Goal: Task Accomplishment & Management: Complete application form

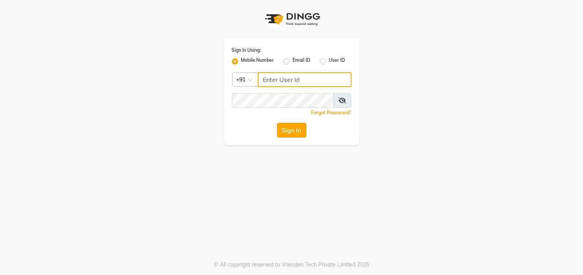
type input "9942209797"
click at [283, 129] on button "Sign In" at bounding box center [291, 130] width 29 height 15
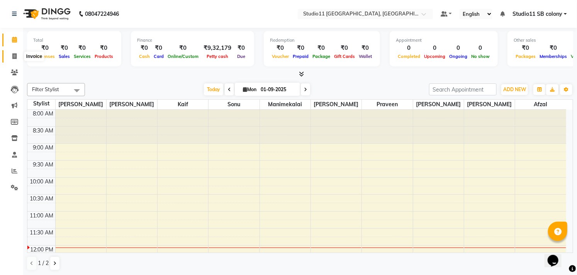
click at [13, 56] on icon at bounding box center [14, 56] width 4 height 6
select select "7717"
select select "service"
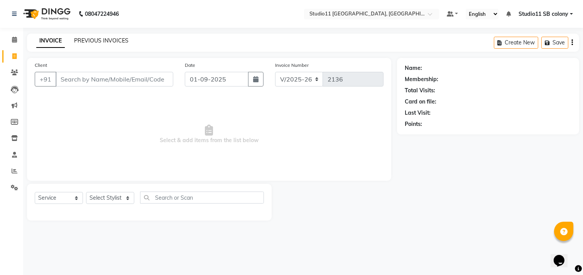
click at [112, 39] on link "PREVIOUS INVOICES" at bounding box center [101, 40] width 54 height 7
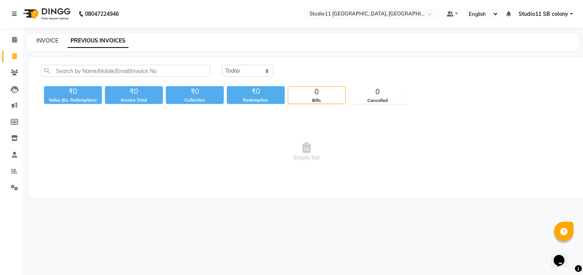
click at [49, 42] on link "INVOICE" at bounding box center [47, 40] width 22 height 7
select select "service"
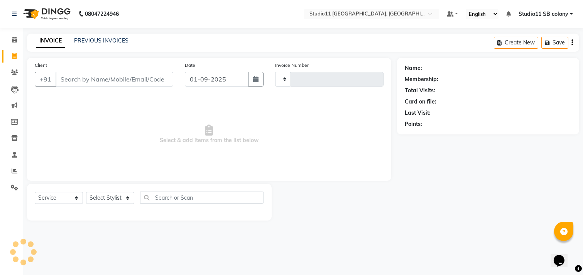
type input "2136"
select select "7717"
click at [68, 74] on input "Client" at bounding box center [115, 79] width 118 height 15
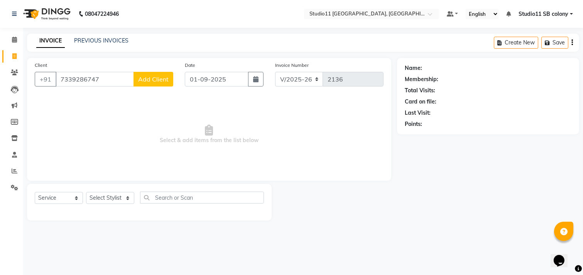
type input "7339286747"
click at [141, 82] on span "Add Client" at bounding box center [153, 79] width 31 height 8
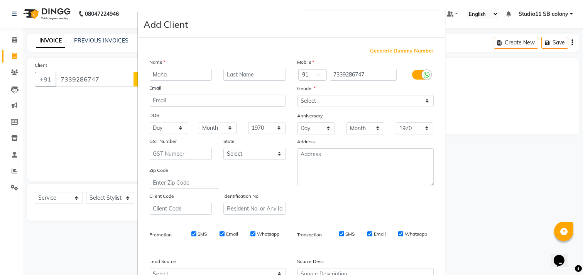
type input "Maha"
click at [386, 101] on select "Select [DEMOGRAPHIC_DATA] [DEMOGRAPHIC_DATA] Other Prefer Not To Say" at bounding box center [366, 101] width 136 height 12
select select "[DEMOGRAPHIC_DATA]"
click at [298, 95] on select "Select [DEMOGRAPHIC_DATA] [DEMOGRAPHIC_DATA] Other Prefer Not To Say" at bounding box center [366, 101] width 136 height 12
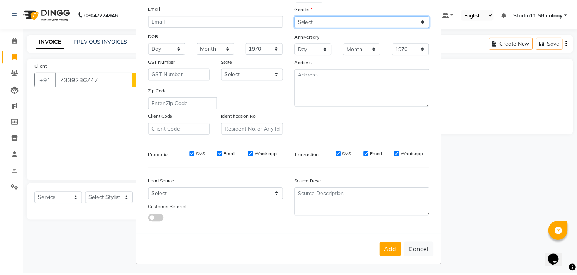
scroll to position [82, 0]
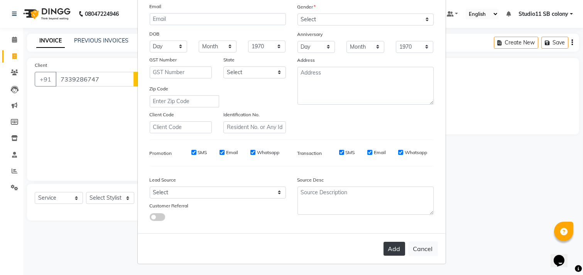
click at [390, 246] on button "Add" at bounding box center [395, 249] width 22 height 14
select select
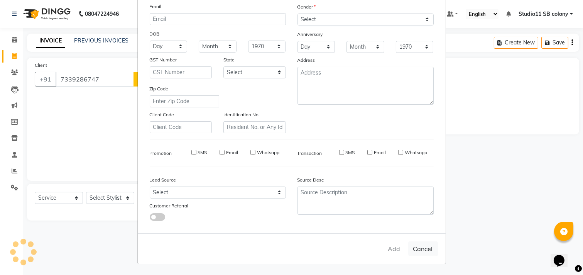
select select
checkbox input "false"
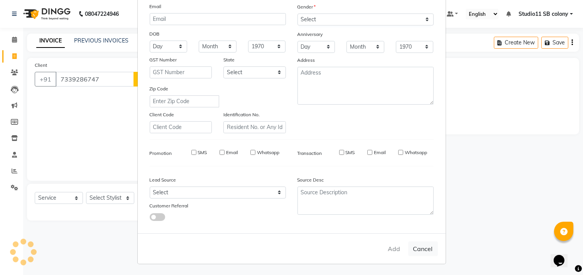
checkbox input "false"
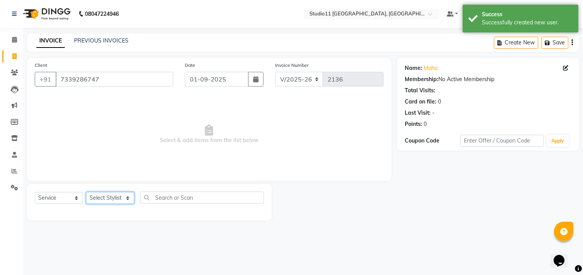
click at [98, 197] on select "Select Stylist [PERSON_NAME] Dani [PERSON_NAME] Josna kaif [PERSON_NAME] [PERSO…" at bounding box center [110, 198] width 48 height 12
select select "68719"
click at [86, 192] on select "Select Stylist [PERSON_NAME] Dani [PERSON_NAME] Josna kaif [PERSON_NAME] [PERSO…" at bounding box center [110, 198] width 48 height 12
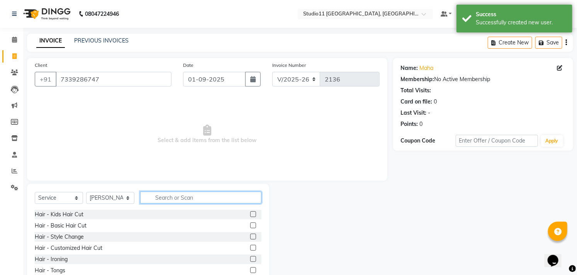
click at [172, 194] on input "text" at bounding box center [200, 198] width 121 height 12
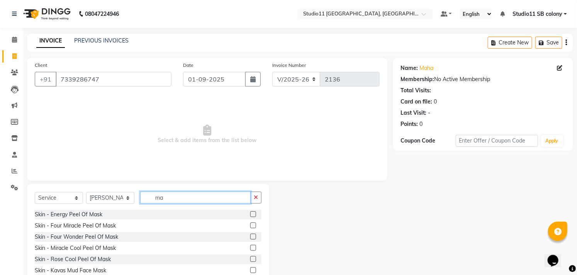
type input "m"
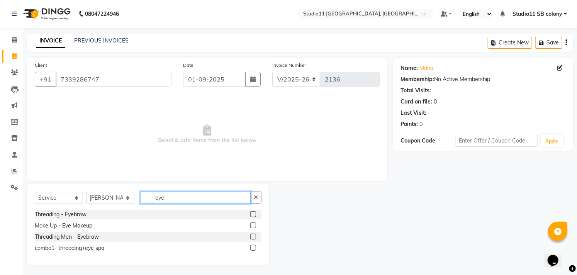
type input "eye"
click at [252, 214] on label at bounding box center [253, 214] width 6 height 6
click at [252, 214] on input "checkbox" at bounding box center [252, 214] width 5 height 5
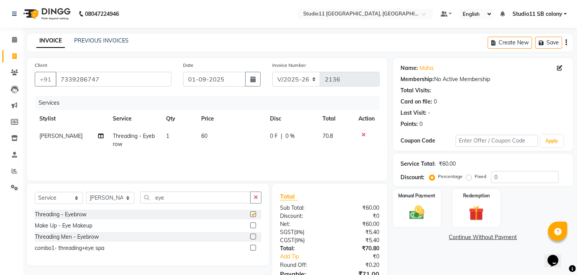
checkbox input "false"
click at [225, 132] on td "60" at bounding box center [231, 139] width 68 height 25
select select "68719"
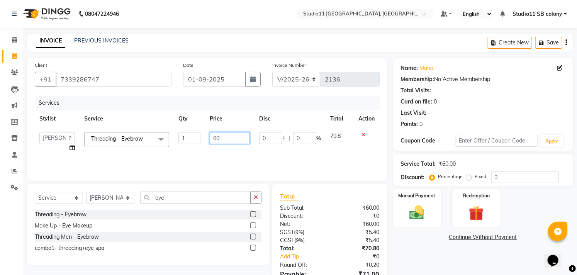
drag, startPoint x: 221, startPoint y: 134, endPoint x: 202, endPoint y: 136, distance: 18.6
click at [203, 136] on tr "Afzal Akbar Dani Jeni Josna kaif lavanya manimekalai Praveen Sonu Studio11 SB c…" at bounding box center [207, 141] width 345 height 29
type input "59.5"
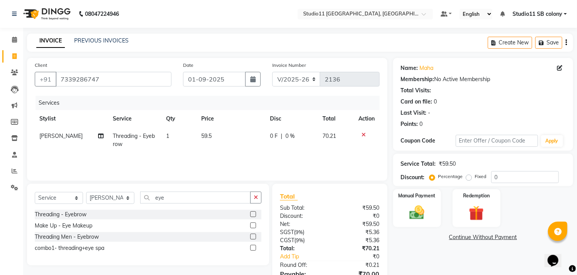
click at [200, 160] on div "Services Stylist Service Qty Price Disc Total Action Josna Threading - Eyebrow …" at bounding box center [207, 134] width 345 height 77
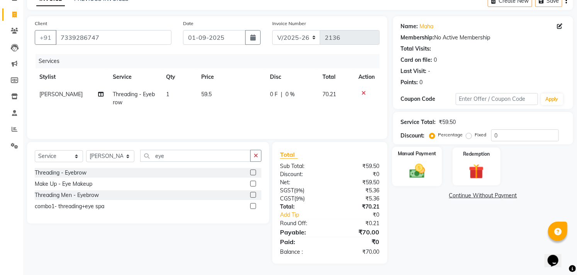
click at [430, 167] on div "Manual Payment" at bounding box center [417, 166] width 50 height 39
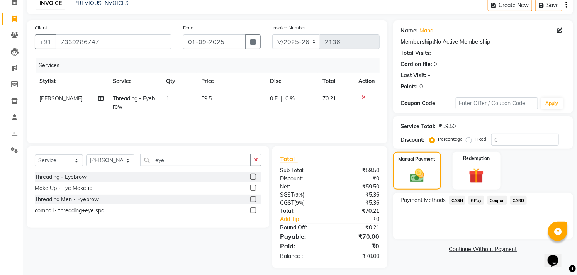
scroll to position [42, 0]
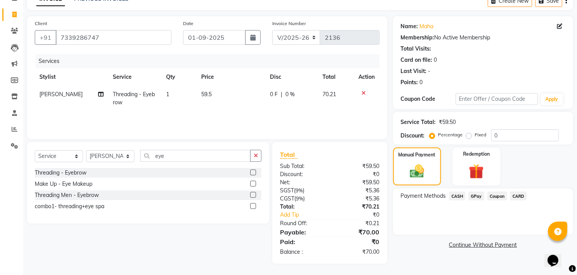
click at [457, 195] on span "CASH" at bounding box center [457, 196] width 17 height 9
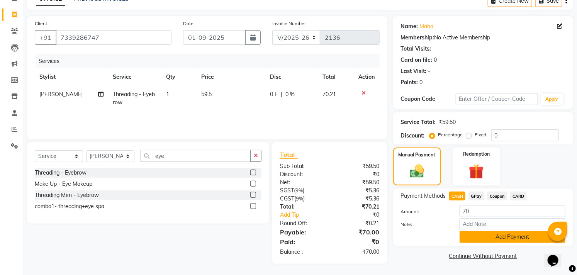
click at [510, 242] on button "Add Payment" at bounding box center [513, 237] width 106 height 12
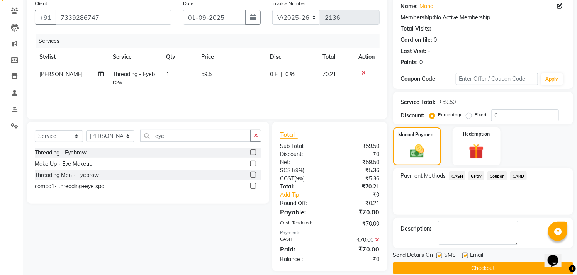
scroll to position [72, 0]
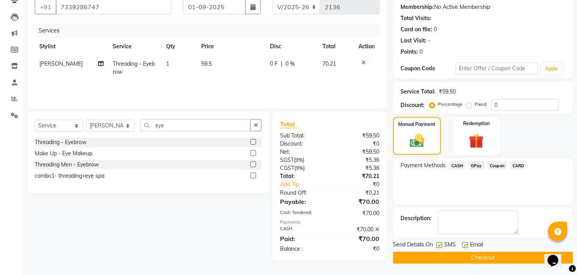
click at [464, 245] on label at bounding box center [465, 245] width 6 height 6
click at [464, 245] on input "checkbox" at bounding box center [464, 245] width 5 height 5
checkbox input "false"
click at [437, 245] on label at bounding box center [439, 245] width 6 height 6
click at [437, 245] on input "checkbox" at bounding box center [438, 245] width 5 height 5
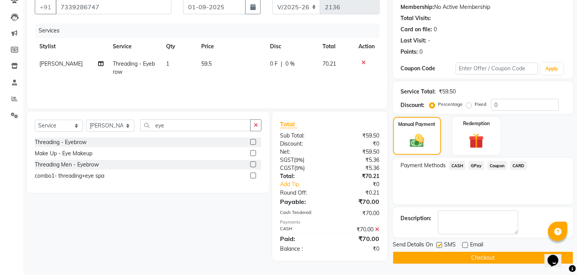
checkbox input "false"
click at [439, 252] on button "Checkout" at bounding box center [483, 258] width 180 height 12
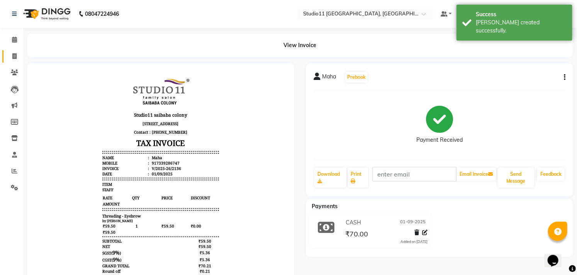
click at [8, 61] on link "Invoice" at bounding box center [11, 56] width 19 height 13
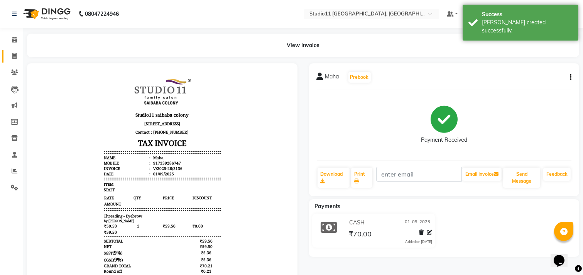
select select "7717"
select select "service"
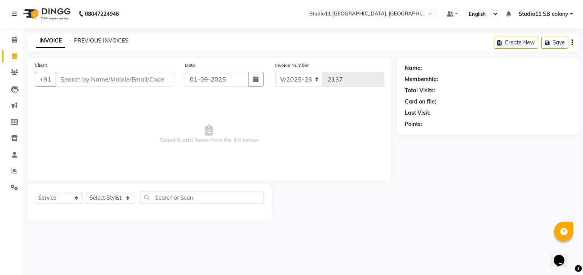
click at [380, 150] on span "Select & add items from the list below" at bounding box center [209, 134] width 349 height 77
click at [112, 42] on link "PREVIOUS INVOICES" at bounding box center [101, 40] width 54 height 7
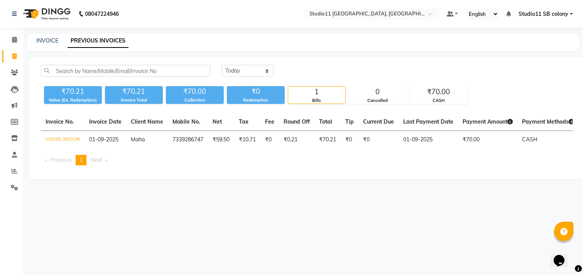
click at [48, 45] on div "INVOICE PREVIOUS INVOICES" at bounding box center [303, 42] width 553 height 17
click at [48, 44] on link "INVOICE" at bounding box center [47, 40] width 22 height 7
select select "service"
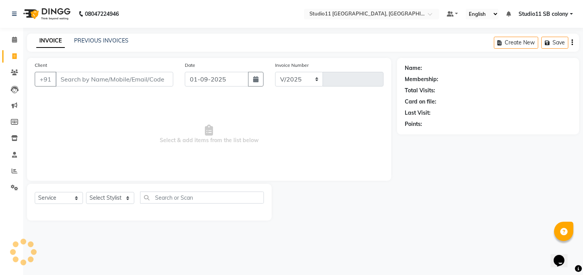
select select "7717"
type input "2137"
click at [100, 199] on select "Select Stylist [PERSON_NAME] Dani [PERSON_NAME] Josna kaif [PERSON_NAME] [PERSO…" at bounding box center [110, 198] width 48 height 12
select select "68719"
click at [86, 192] on select "Select Stylist [PERSON_NAME] Dani [PERSON_NAME] Josna kaif [PERSON_NAME] [PERSO…" at bounding box center [110, 198] width 48 height 12
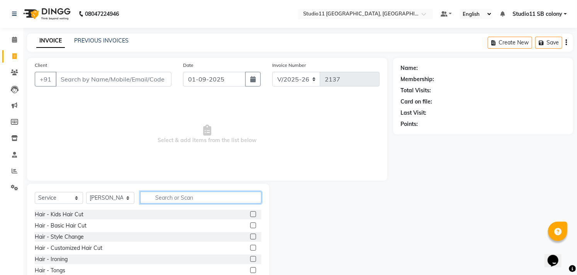
click at [178, 195] on input "text" at bounding box center [200, 198] width 121 height 12
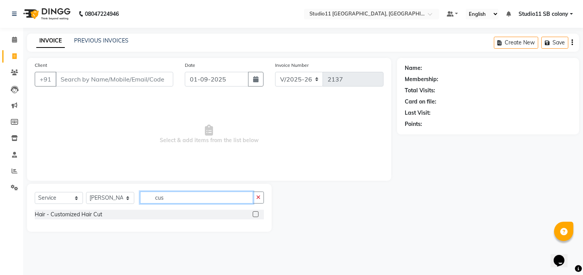
type input "cus"
click at [253, 214] on label at bounding box center [256, 214] width 6 height 6
click at [253, 214] on input "checkbox" at bounding box center [255, 214] width 5 height 5
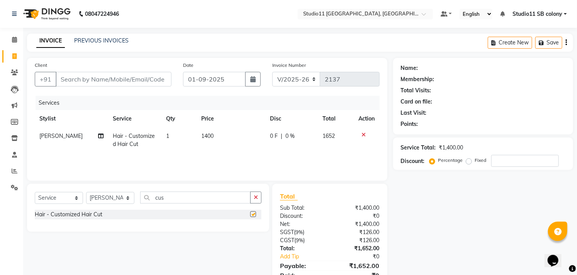
checkbox input "false"
click at [215, 137] on td "1400" at bounding box center [231, 139] width 68 height 25
select select "68719"
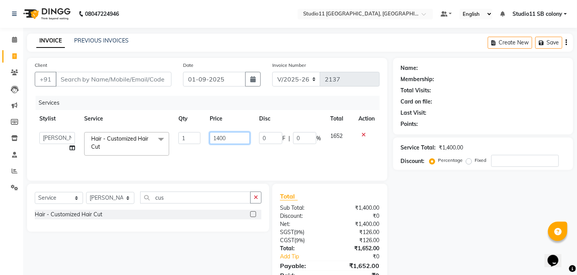
drag, startPoint x: 214, startPoint y: 137, endPoint x: 209, endPoint y: 136, distance: 4.8
click at [209, 136] on td "1400" at bounding box center [229, 143] width 49 height 33
type input "1600"
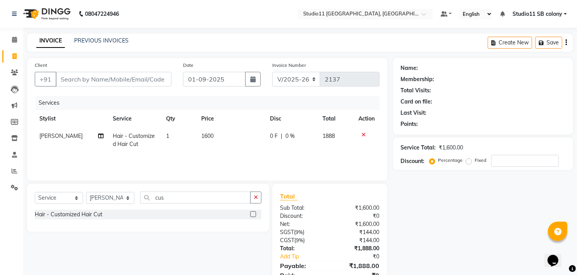
click at [224, 151] on td "1600" at bounding box center [231, 139] width 68 height 25
select select "68719"
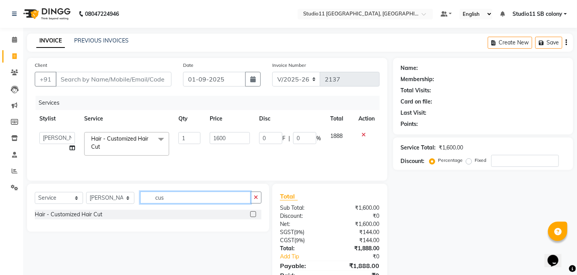
drag, startPoint x: 165, startPoint y: 196, endPoint x: 149, endPoint y: 196, distance: 16.6
click at [149, 196] on input "cus" at bounding box center [195, 198] width 110 height 12
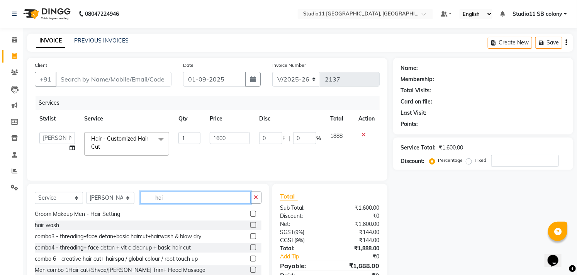
scroll to position [386, 0]
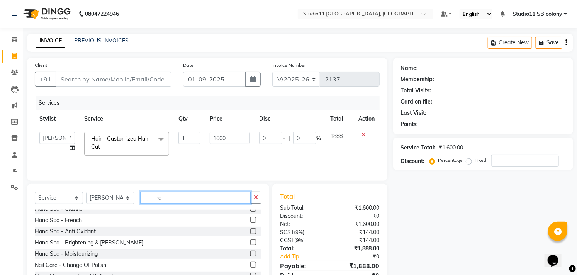
type input "h"
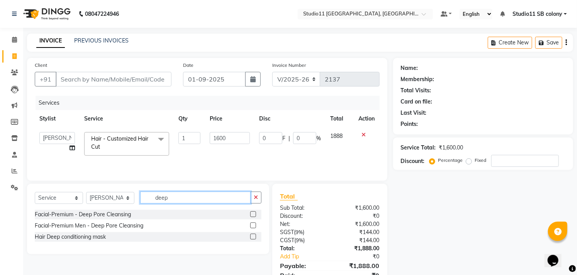
type input "deep"
click at [252, 238] on label at bounding box center [253, 237] width 6 height 6
click at [252, 238] on input "checkbox" at bounding box center [252, 236] width 5 height 5
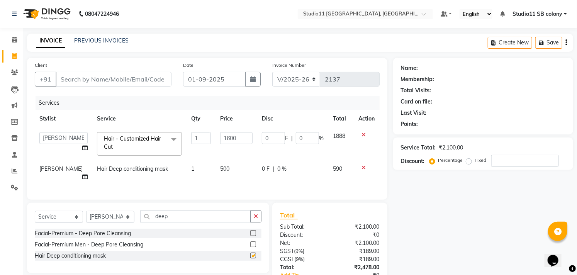
checkbox input "false"
click at [224, 172] on td "500" at bounding box center [236, 172] width 42 height 25
select select "68719"
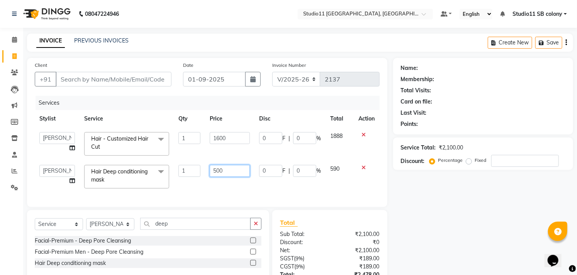
drag, startPoint x: 224, startPoint y: 172, endPoint x: 202, endPoint y: 171, distance: 21.6
click at [202, 171] on tr "Afzal Akbar Dani Jeni Josna kaif lavanya manimekalai Praveen Sonu Studio11 SB c…" at bounding box center [207, 176] width 345 height 33
type input "400"
click at [210, 193] on div "Client +91 Date 01-09-2025 Invoice Number V/2025 V/2025-26 2137 Services Stylis…" at bounding box center [207, 132] width 360 height 149
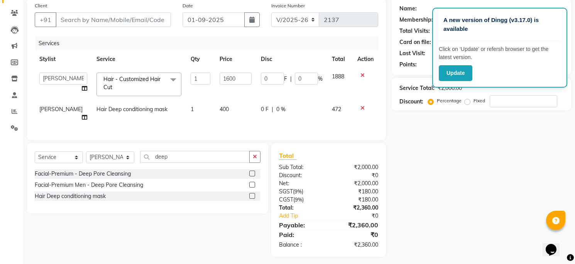
scroll to position [62, 0]
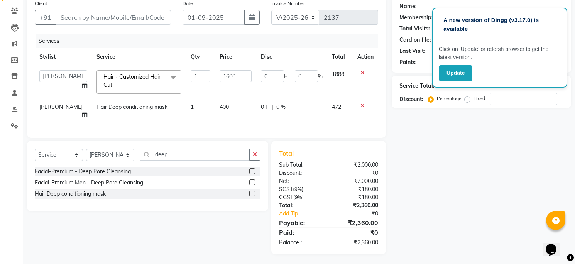
click at [457, 188] on div "Name: Membership: Total Visits: Card on file: Last Visit: Points: Service Total…" at bounding box center [484, 125] width 185 height 258
click at [297, 114] on td "0 F | 0 %" at bounding box center [291, 110] width 71 height 25
select select "68719"
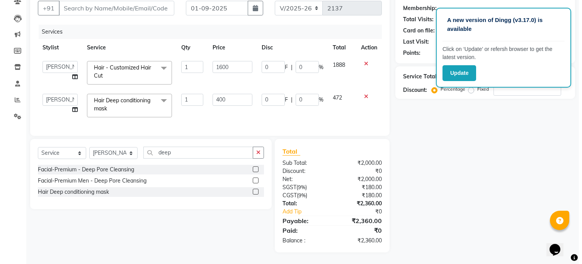
scroll to position [0, 0]
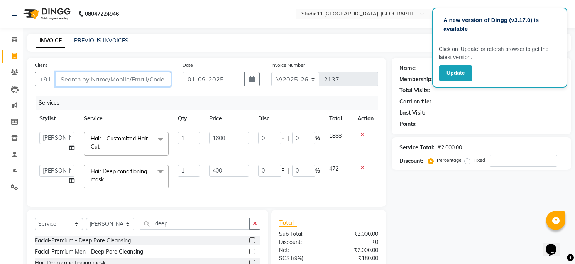
click at [98, 83] on input "Client" at bounding box center [113, 79] width 115 height 15
type input "9"
type input "0"
type input "9791120088"
click at [144, 78] on span "Add Client" at bounding box center [151, 79] width 31 height 8
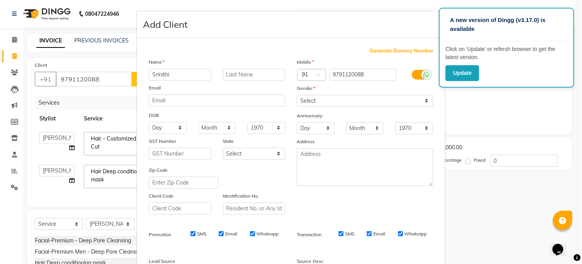
type input "Srinithi"
click at [380, 100] on select "Select [DEMOGRAPHIC_DATA] [DEMOGRAPHIC_DATA] Other Prefer Not To Say" at bounding box center [365, 101] width 136 height 12
select select "[DEMOGRAPHIC_DATA]"
click at [297, 95] on select "Select [DEMOGRAPHIC_DATA] [DEMOGRAPHIC_DATA] Other Prefer Not To Say" at bounding box center [365, 101] width 136 height 12
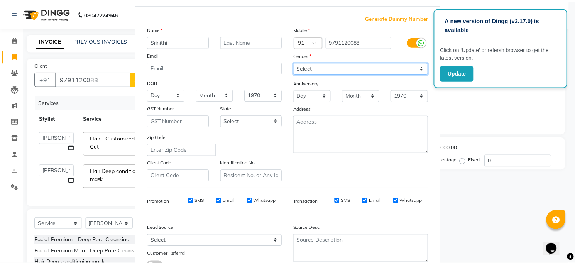
scroll to position [86, 0]
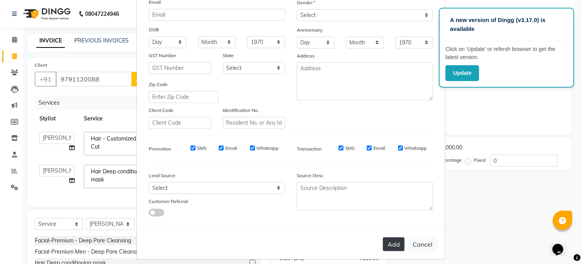
click at [390, 249] on button "Add" at bounding box center [394, 244] width 22 height 14
select select
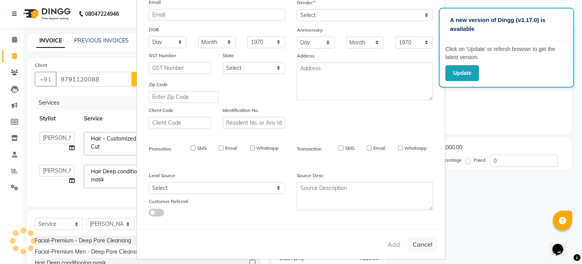
select select
checkbox input "false"
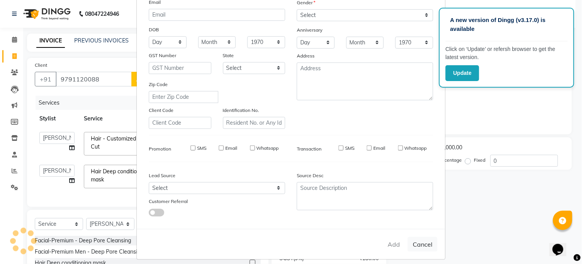
checkbox input "false"
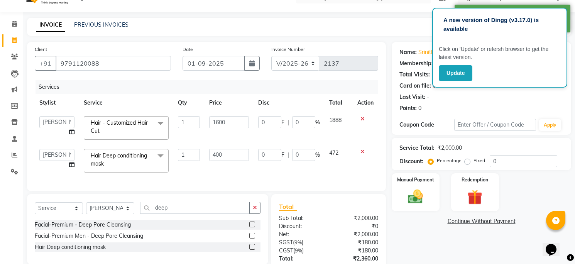
scroll to position [77, 0]
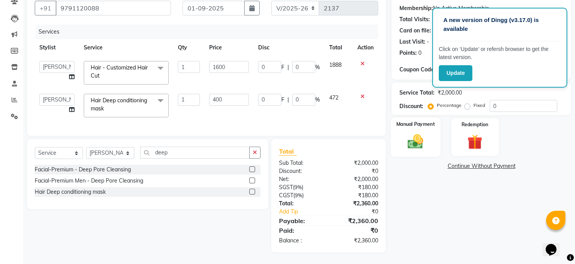
click at [423, 133] on img at bounding box center [415, 142] width 25 height 18
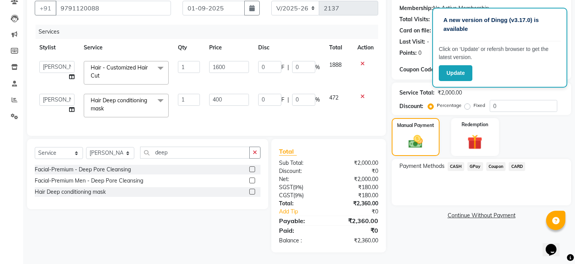
click at [472, 162] on span "GPay" at bounding box center [476, 166] width 16 height 9
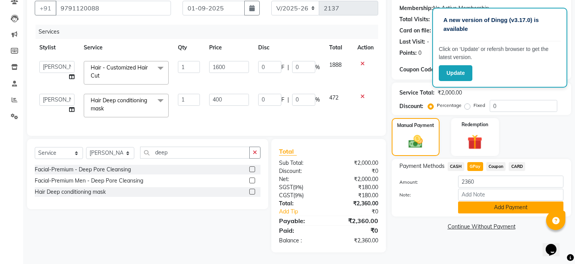
click at [485, 202] on button "Add Payment" at bounding box center [510, 208] width 105 height 12
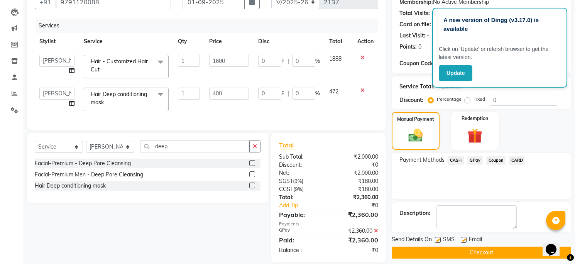
scroll to position [93, 0]
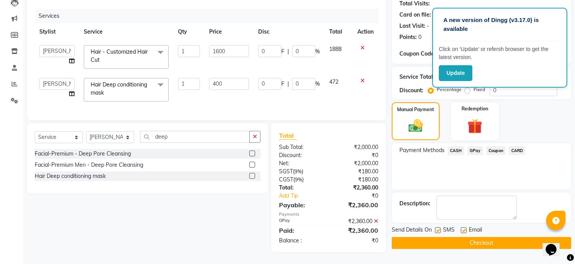
click at [465, 227] on label at bounding box center [464, 230] width 6 height 6
click at [465, 228] on input "checkbox" at bounding box center [463, 230] width 5 height 5
checkbox input "false"
click at [439, 227] on label at bounding box center [438, 230] width 6 height 6
click at [439, 228] on input "checkbox" at bounding box center [437, 230] width 5 height 5
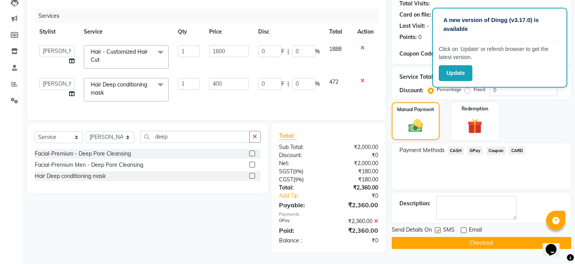
checkbox input "false"
click at [448, 238] on button "Checkout" at bounding box center [482, 243] width 180 height 12
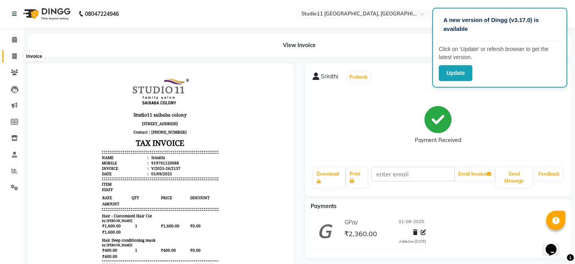
click at [16, 54] on icon at bounding box center [14, 56] width 4 height 6
select select "7717"
select select "service"
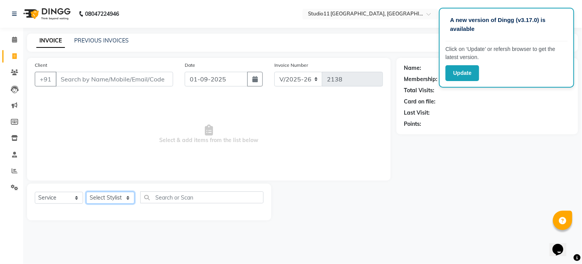
click at [109, 199] on select "Select Stylist" at bounding box center [110, 198] width 48 height 12
click at [114, 197] on select "Select Stylist" at bounding box center [110, 198] width 48 height 12
click at [117, 198] on select "Select Stylist" at bounding box center [110, 198] width 48 height 12
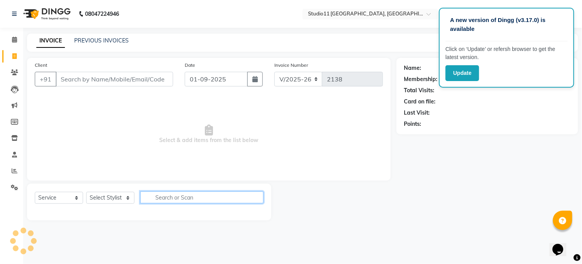
click at [160, 195] on input "text" at bounding box center [201, 198] width 123 height 12
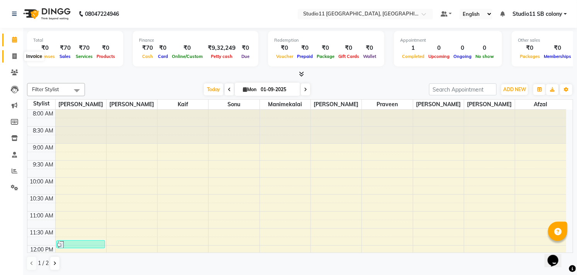
click at [10, 57] on span at bounding box center [15, 56] width 14 height 9
select select "service"
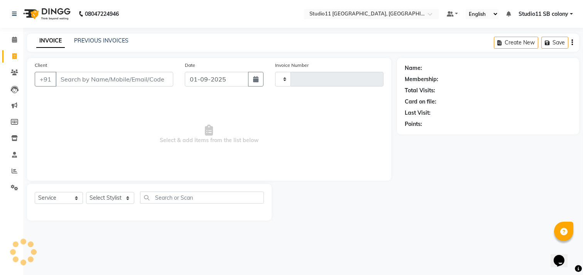
type input "2137"
select select "7717"
click at [18, 171] on span at bounding box center [15, 171] width 14 height 9
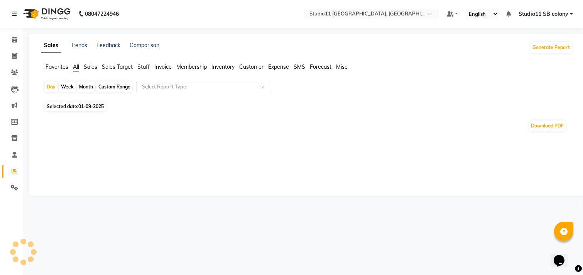
click at [149, 66] on span "Staff" at bounding box center [143, 66] width 12 height 7
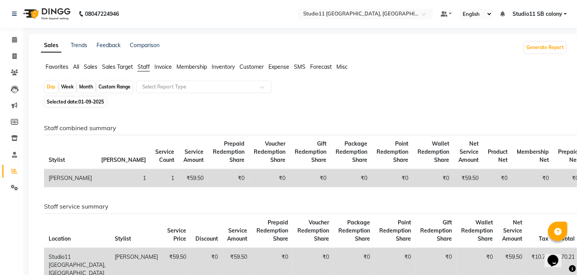
click at [83, 87] on div "Month" at bounding box center [86, 86] width 18 height 11
select select "9"
select select "2025"
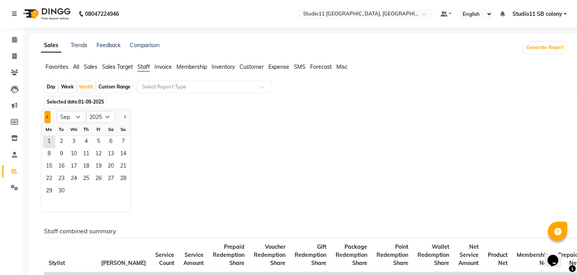
click at [49, 117] on span "Previous month" at bounding box center [47, 116] width 3 height 3
select select "8"
click at [101, 142] on span "1" at bounding box center [98, 142] width 12 height 12
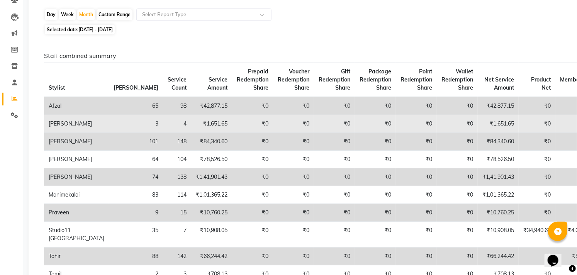
scroll to position [86, 0]
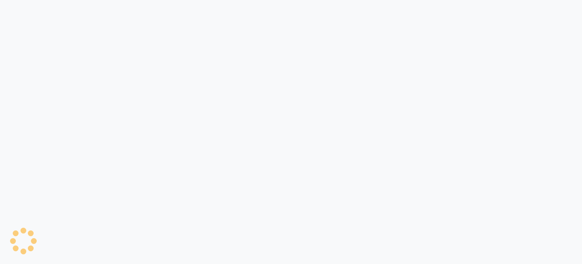
select select "7717"
select select "service"
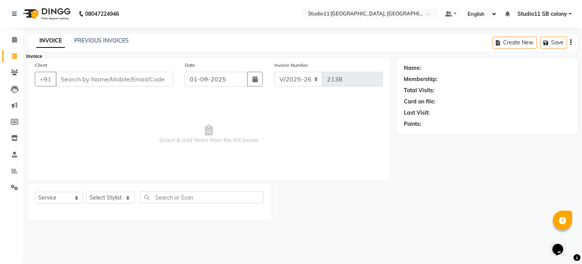
click at [14, 57] on icon at bounding box center [14, 56] width 4 height 6
select select "7717"
select select "service"
click at [106, 201] on select "Select Stylist [PERSON_NAME] Dani [PERSON_NAME] Josna kaif [PERSON_NAME] [PERSO…" at bounding box center [110, 198] width 48 height 12
select select "68835"
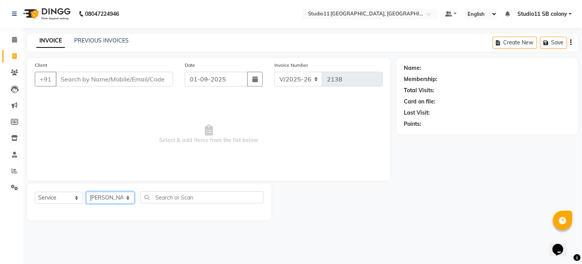
click at [86, 192] on select "Select Stylist [PERSON_NAME] Dani [PERSON_NAME] Josna kaif [PERSON_NAME] [PERSO…" at bounding box center [110, 198] width 48 height 12
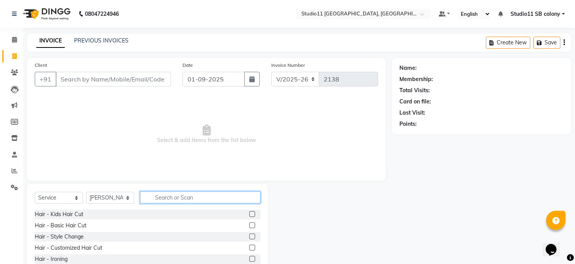
click at [192, 197] on input "text" at bounding box center [200, 198] width 120 height 12
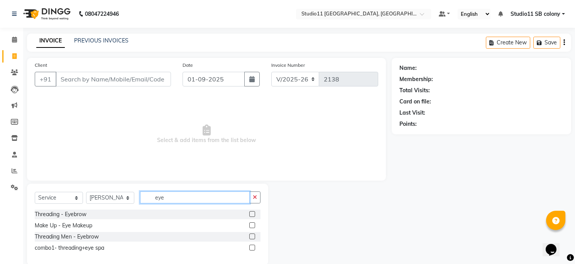
type input "eye"
click at [252, 212] on label at bounding box center [252, 214] width 6 height 6
click at [252, 212] on input "checkbox" at bounding box center [251, 214] width 5 height 5
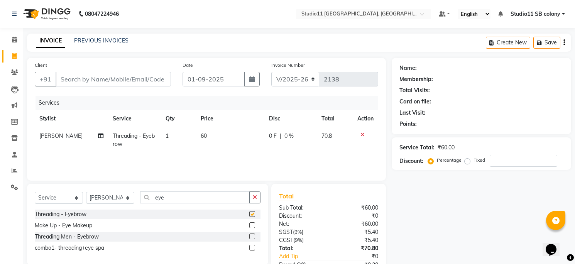
checkbox input "false"
click at [151, 200] on input "eye" at bounding box center [195, 198] width 110 height 12
drag, startPoint x: 180, startPoint y: 198, endPoint x: 141, endPoint y: 203, distance: 40.0
click at [145, 204] on div "Select Service Product Membership Package Voucher Prepaid Gift Card Select Styl…" at bounding box center [148, 201] width 226 height 18
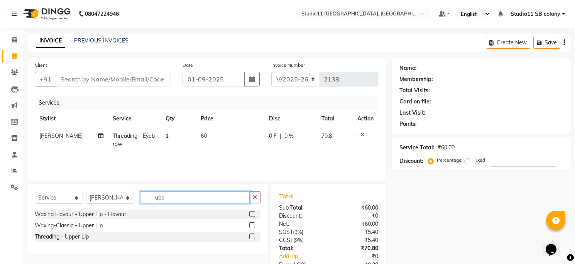
type input "upp"
click at [252, 234] on label at bounding box center [252, 237] width 6 height 6
click at [252, 234] on input "checkbox" at bounding box center [251, 236] width 5 height 5
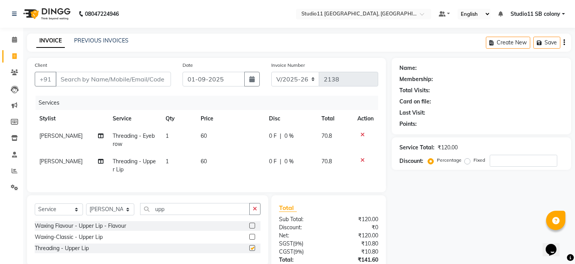
checkbox input "false"
click at [230, 137] on td "60" at bounding box center [230, 139] width 68 height 25
select select "68835"
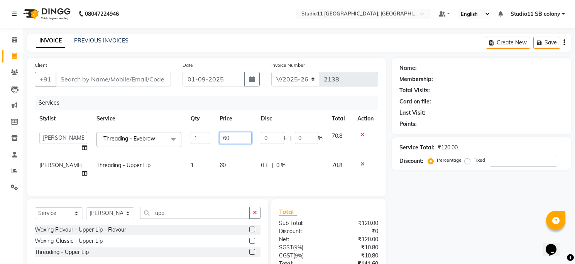
drag, startPoint x: 233, startPoint y: 137, endPoint x: 205, endPoint y: 139, distance: 28.3
click at [215, 137] on td "60" at bounding box center [235, 141] width 41 height 29
type input "59.5"
click at [212, 175] on div "Services Stylist Service Qty Price Disc Total Action [PERSON_NAME] Dani [PERSON…" at bounding box center [207, 142] width 344 height 93
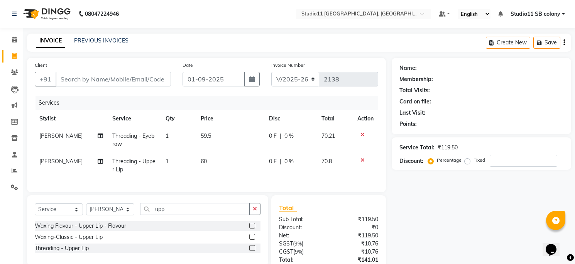
drag, startPoint x: 221, startPoint y: 164, endPoint x: 214, endPoint y: 161, distance: 7.5
click at [214, 161] on td "60" at bounding box center [230, 165] width 68 height 25
select select "68835"
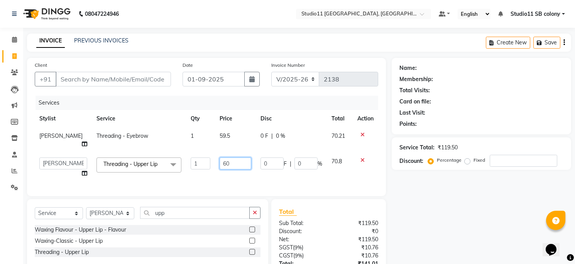
drag, startPoint x: 222, startPoint y: 156, endPoint x: 204, endPoint y: 156, distance: 18.5
click at [204, 156] on tr "[PERSON_NAME] [PERSON_NAME] Josna kaif [PERSON_NAME] [PERSON_NAME] [PERSON_NAME…" at bounding box center [207, 167] width 344 height 29
type input "59.5"
click at [227, 173] on td "59.5" at bounding box center [235, 167] width 41 height 29
select select "68835"
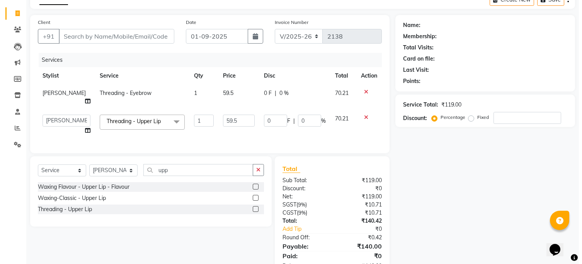
scroll to position [66, 0]
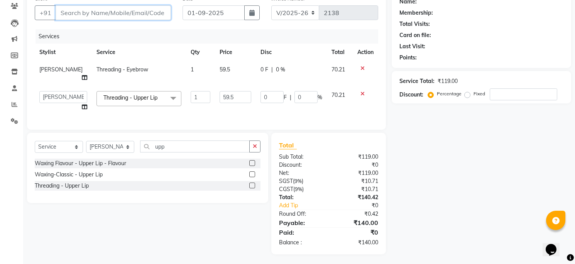
drag, startPoint x: 114, startPoint y: 17, endPoint x: 124, endPoint y: 12, distance: 10.7
click at [114, 17] on input "Client" at bounding box center [113, 12] width 115 height 15
drag, startPoint x: 82, startPoint y: 14, endPoint x: 82, endPoint y: 7, distance: 7.7
click at [82, 14] on input "Client" at bounding box center [113, 12] width 115 height 15
type input "9"
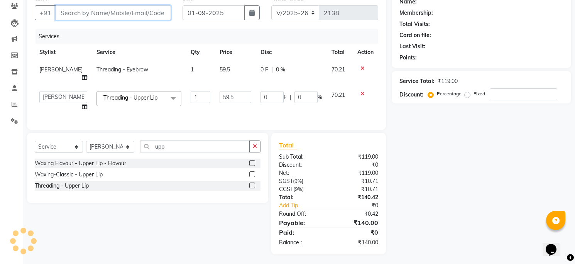
type input "0"
type input "9176220304"
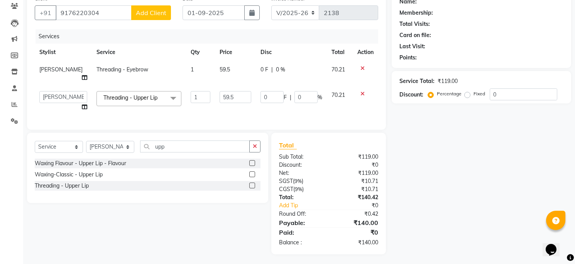
click at [140, 13] on span "Add Client" at bounding box center [151, 13] width 31 height 8
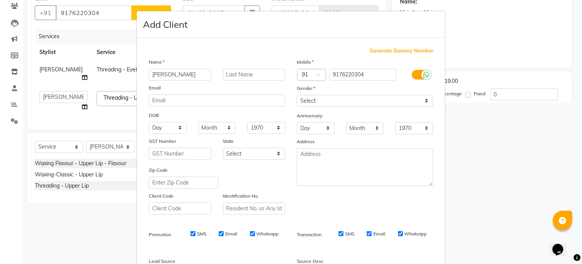
type input "[PERSON_NAME]"
click at [337, 100] on select "Select [DEMOGRAPHIC_DATA] [DEMOGRAPHIC_DATA] Other Prefer Not To Say" at bounding box center [365, 101] width 136 height 12
select select "[DEMOGRAPHIC_DATA]"
click at [297, 95] on select "Select [DEMOGRAPHIC_DATA] [DEMOGRAPHIC_DATA] Other Prefer Not To Say" at bounding box center [365, 101] width 136 height 12
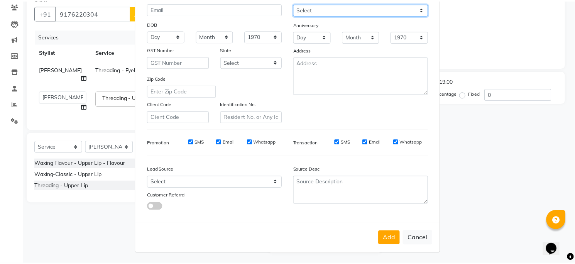
scroll to position [93, 0]
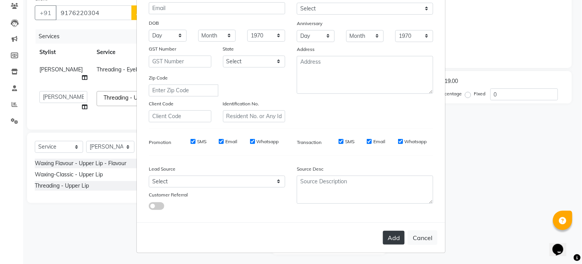
click at [398, 238] on button "Add" at bounding box center [394, 238] width 22 height 14
select select
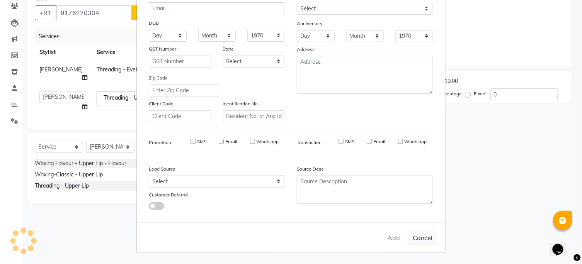
select select
checkbox input "false"
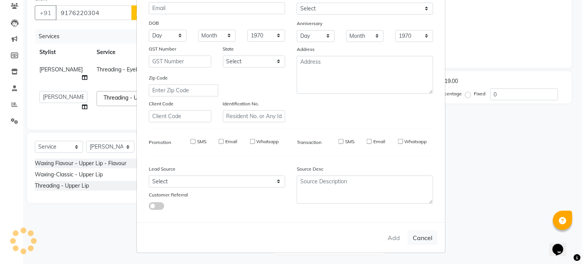
checkbox input "false"
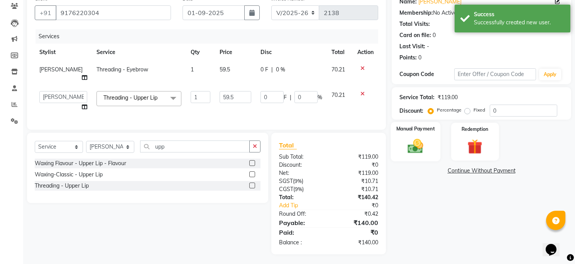
click at [411, 149] on img at bounding box center [415, 146] width 25 height 18
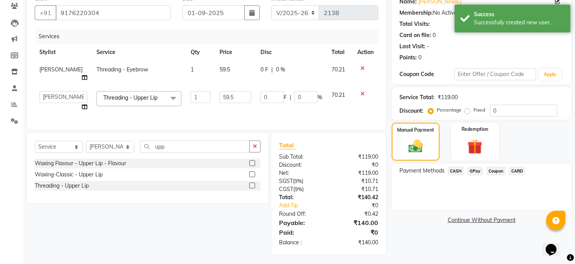
click at [473, 173] on span "GPay" at bounding box center [476, 171] width 16 height 9
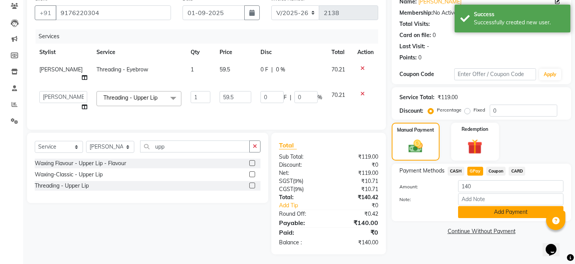
click at [477, 214] on button "Add Payment" at bounding box center [510, 212] width 105 height 12
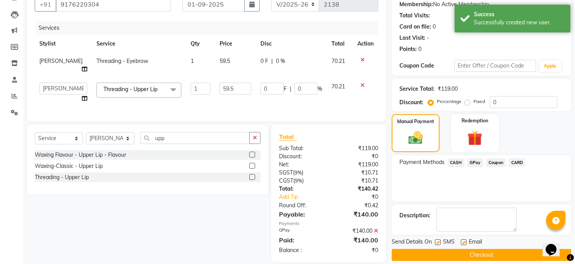
scroll to position [83, 0]
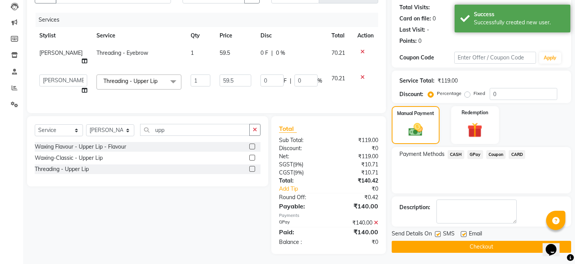
click at [464, 234] on label at bounding box center [464, 234] width 6 height 6
click at [464, 234] on input "checkbox" at bounding box center [463, 234] width 5 height 5
checkbox input "false"
click at [437, 231] on label at bounding box center [438, 234] width 6 height 6
click at [437, 232] on input "checkbox" at bounding box center [437, 234] width 5 height 5
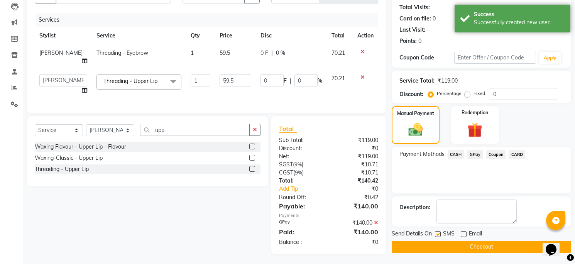
checkbox input "false"
click at [465, 249] on button "Checkout" at bounding box center [482, 247] width 180 height 12
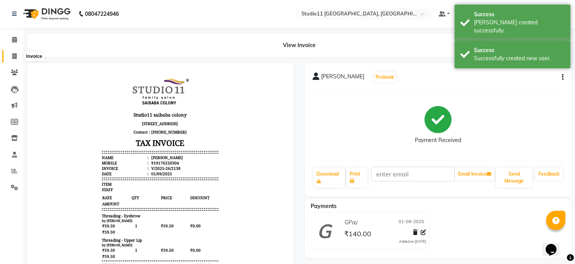
click at [10, 55] on span at bounding box center [15, 56] width 14 height 9
select select "7717"
select select "service"
